Goal: Check status: Check status

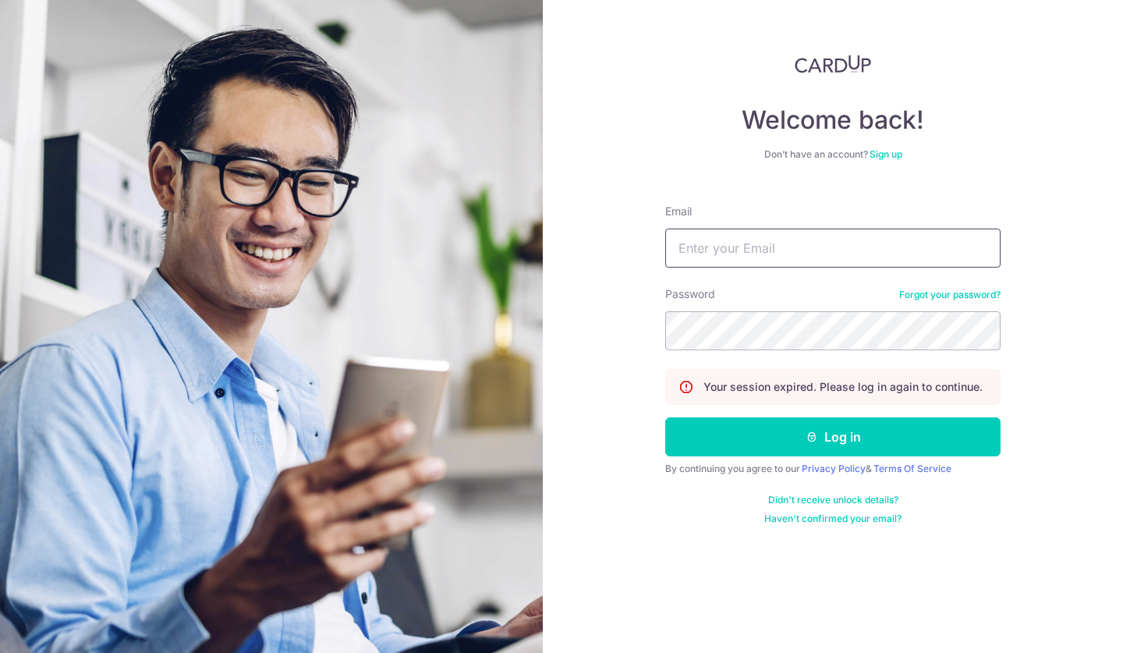
type input "[EMAIL_ADDRESS][DOMAIN_NAME]"
click at [812, 421] on button "Log in" at bounding box center [832, 436] width 335 height 39
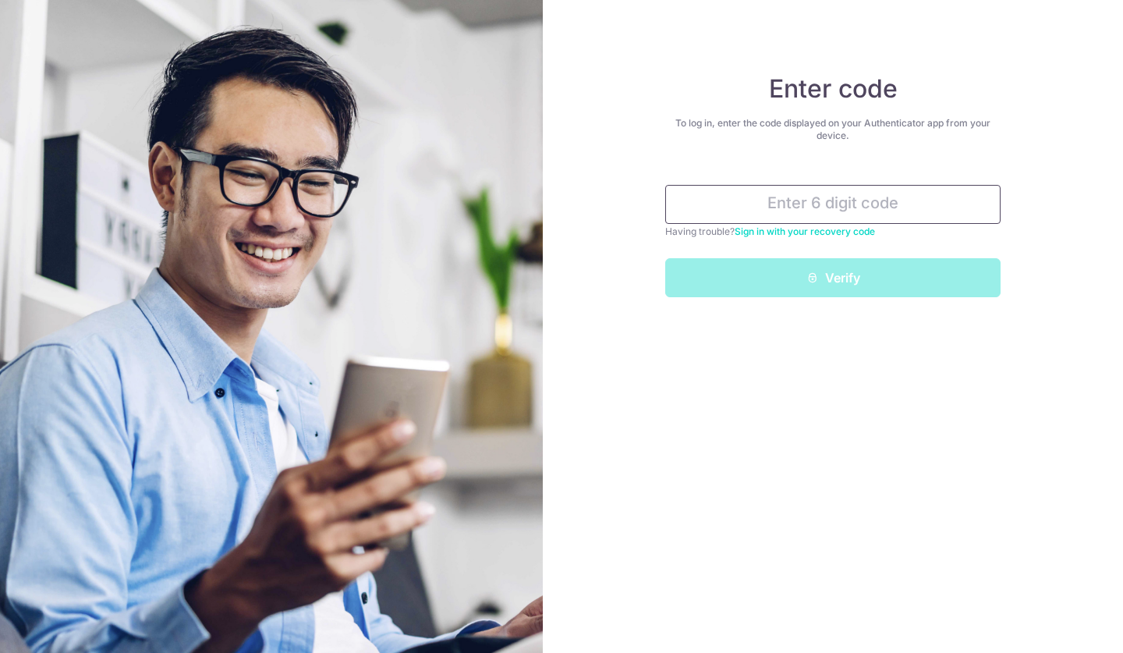
click at [781, 207] on input "text" at bounding box center [832, 204] width 335 height 39
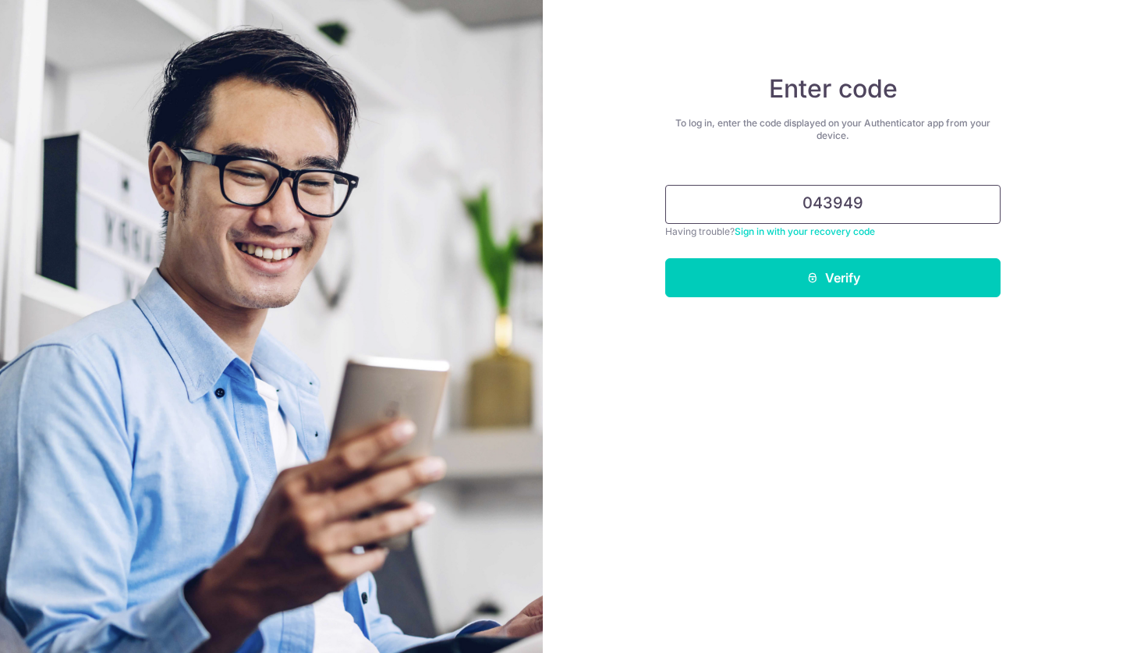
type input "043949"
click at [820, 279] on button "Verify" at bounding box center [832, 277] width 335 height 39
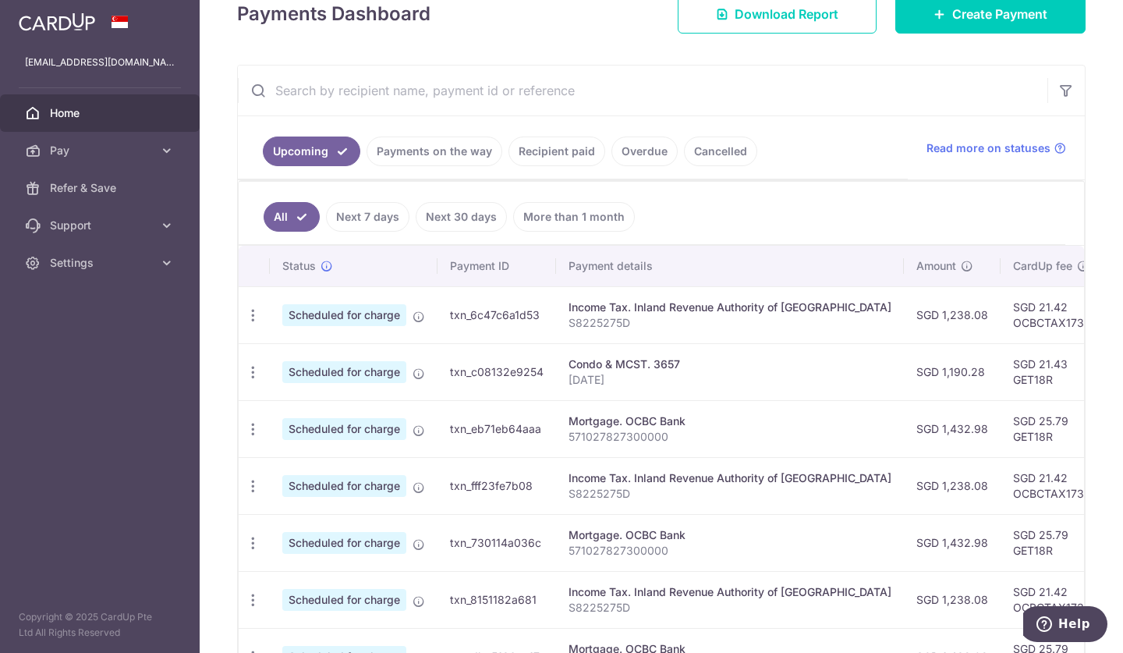
scroll to position [237, 0]
click at [416, 146] on link "Payments on the way" at bounding box center [434, 151] width 136 height 30
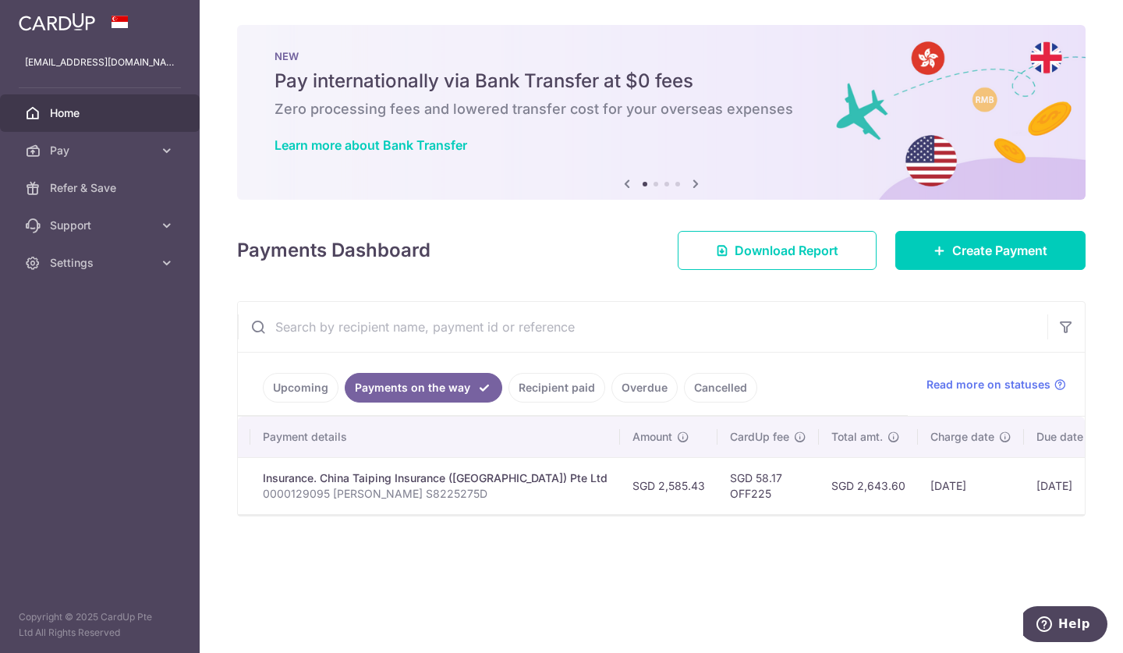
scroll to position [0, 278]
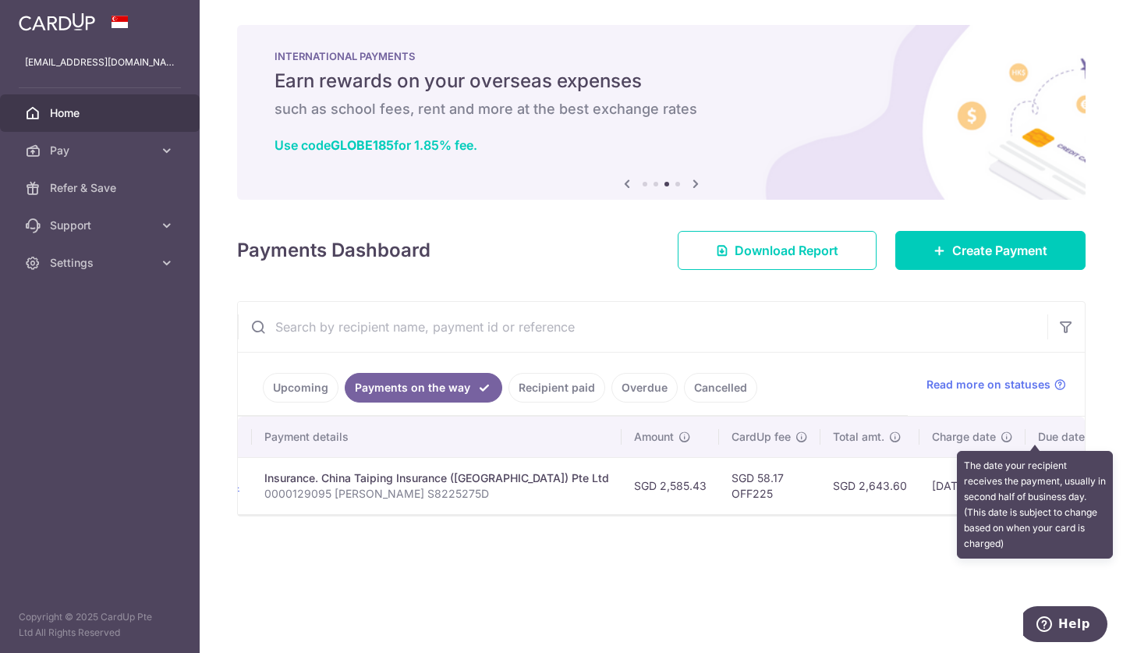
click at [1089, 441] on icon at bounding box center [1095, 436] width 12 height 12
